Goal: Information Seeking & Learning: Check status

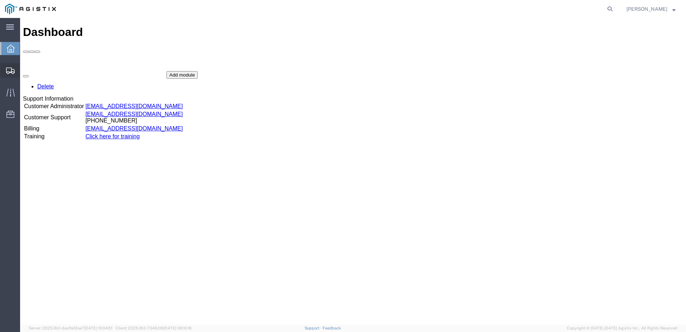
click at [11, 71] on icon at bounding box center [10, 70] width 9 height 6
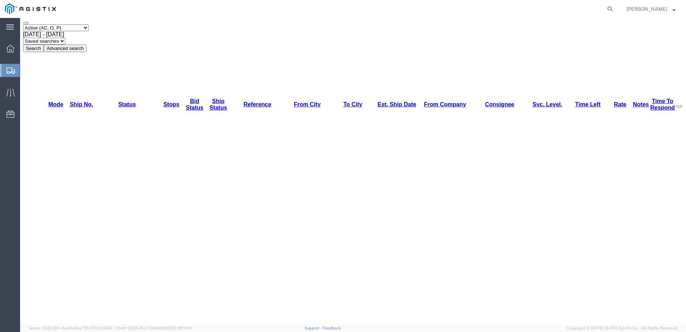
scroll to position [43, 0]
click at [8, 97] on div at bounding box center [10, 92] width 20 height 14
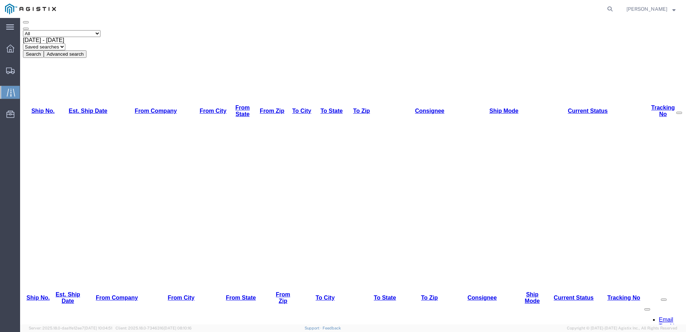
click at [86, 50] on button "Advanced search" at bounding box center [65, 54] width 43 height 8
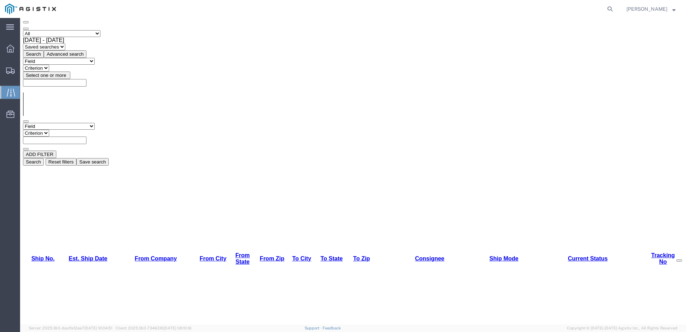
click at [93, 123] on select "Field Account Account Carrier Identifier Assign To Broker Name Carrier Name Con…" at bounding box center [59, 126] width 72 height 7
select select "fromcity"
click at [23, 123] on select "Field Account Account Carrier Identifier Assign To Broker Name Carrier Name Con…" at bounding box center [59, 126] width 72 height 7
click at [86, 136] on input "text" at bounding box center [55, 140] width 64 height 8
type input "charlotte"
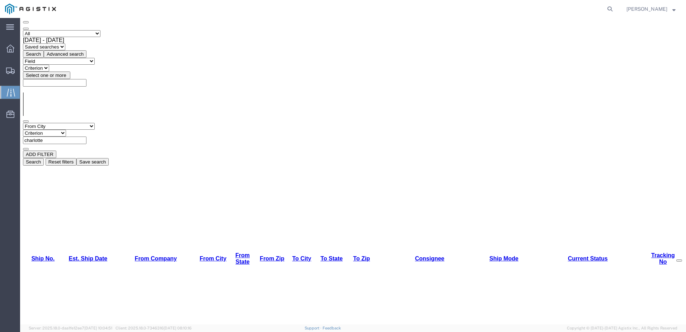
click at [44, 158] on button "Search" at bounding box center [33, 162] width 21 height 8
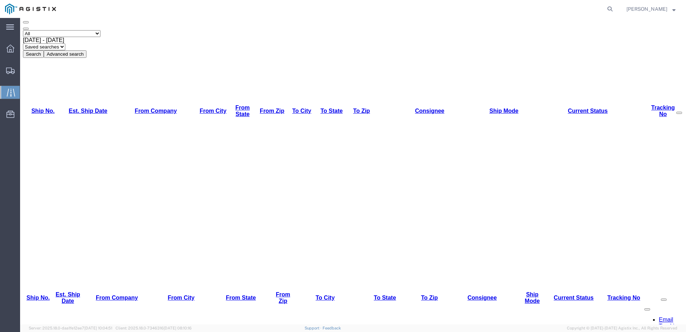
click at [44, 50] on button "Search" at bounding box center [33, 54] width 21 height 8
click at [86, 50] on button "Advanced search" at bounding box center [65, 54] width 43 height 8
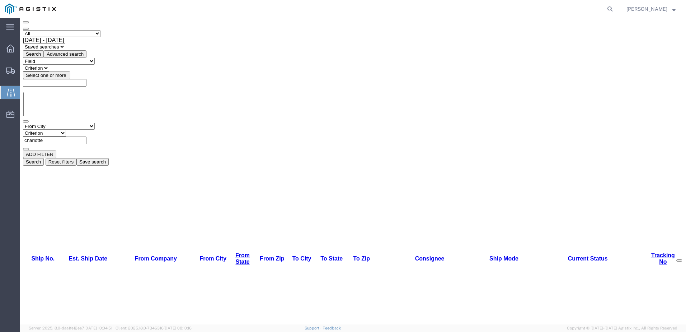
click at [44, 158] on button "Search" at bounding box center [33, 162] width 21 height 8
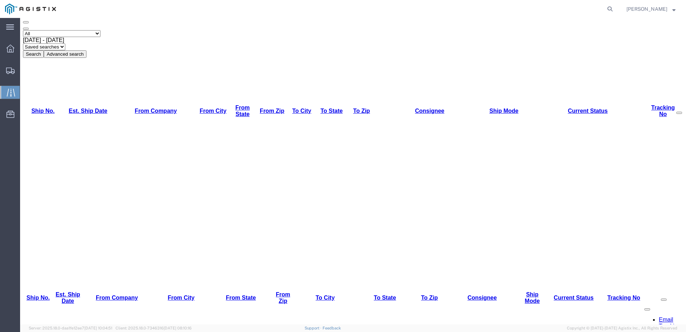
click at [86, 50] on button "Advanced search" at bounding box center [65, 54] width 43 height 8
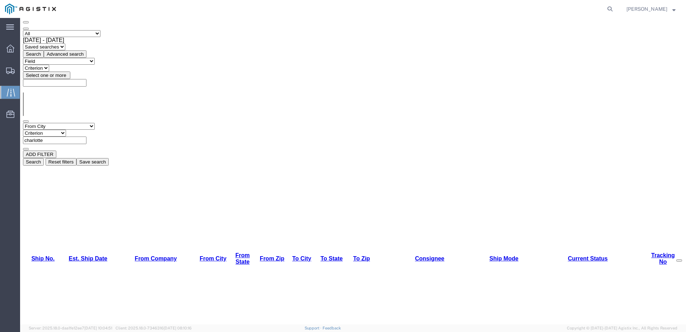
click at [66, 130] on select "Criterion contains does not contain is is blank is not blank starts with" at bounding box center [44, 133] width 43 height 7
select select "is"
click at [66, 130] on select "Criterion contains does not contain is is blank is not blank starts with" at bounding box center [44, 133] width 43 height 7
click at [44, 158] on button "Search" at bounding box center [33, 162] width 21 height 8
